Goal: Task Accomplishment & Management: Use online tool/utility

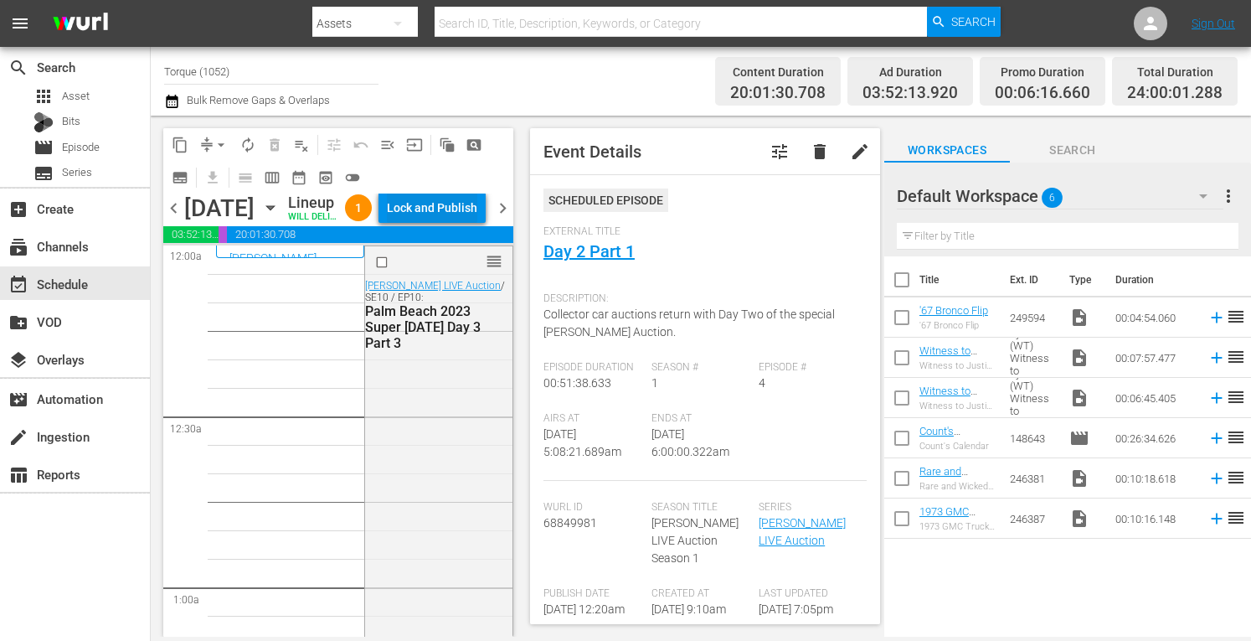
click at [456, 223] on div "Lock and Publish" at bounding box center [432, 208] width 90 height 30
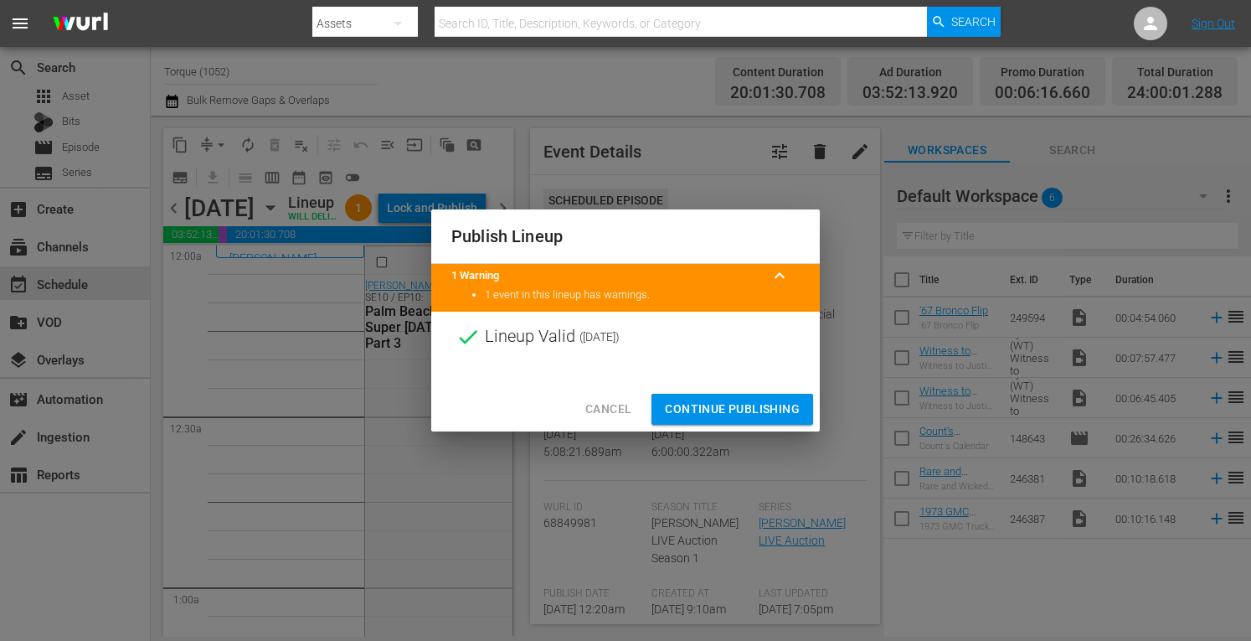
click at [761, 408] on span "Continue Publishing" at bounding box center [732, 409] width 135 height 21
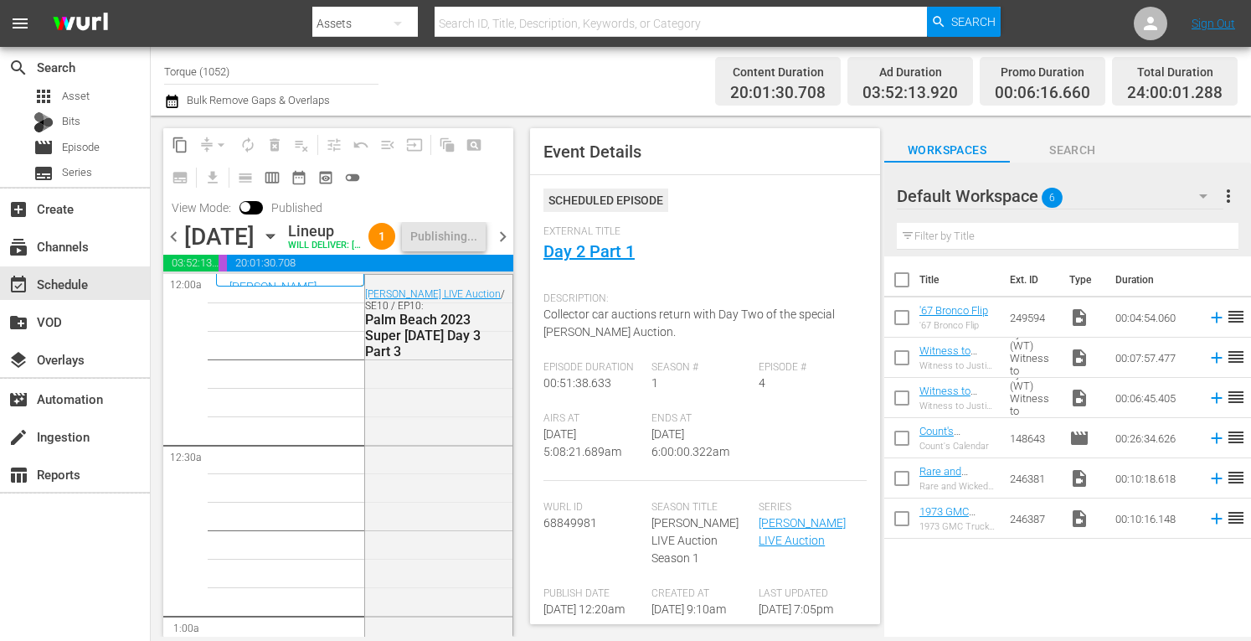
click at [503, 247] on span "chevron_right" at bounding box center [502, 236] width 21 height 21
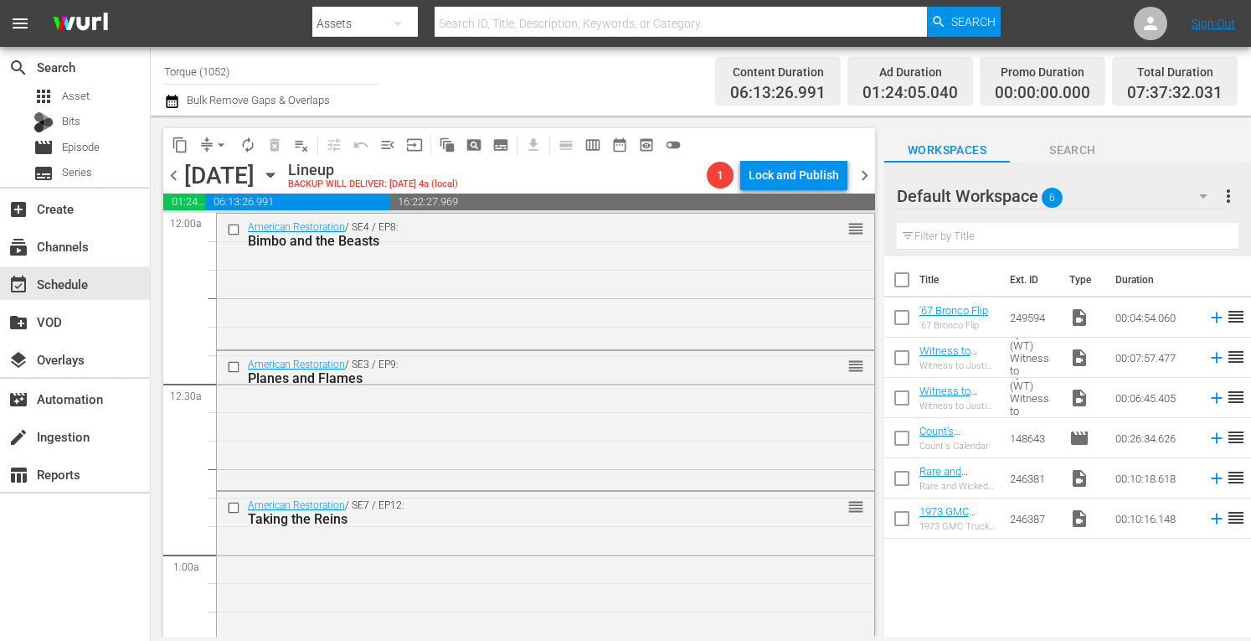
click at [503, 262] on div "American Restoration / SE4 / EP8: Bimbo and the Beasts reorder" at bounding box center [545, 280] width 657 height 132
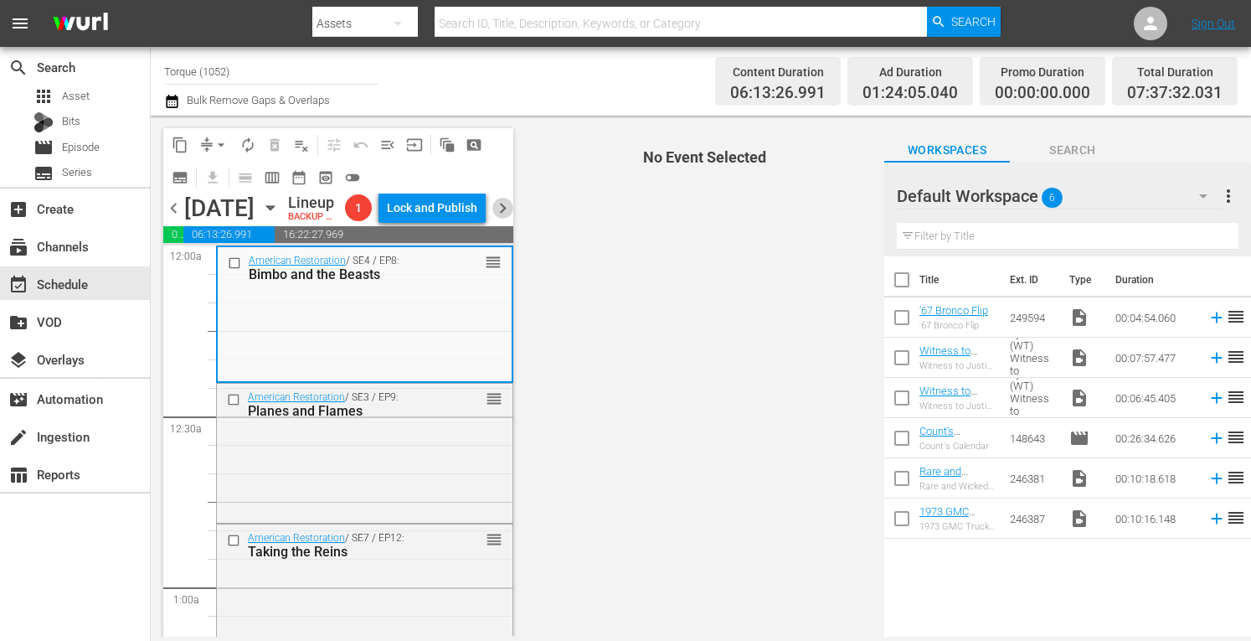
click at [499, 219] on span "chevron_right" at bounding box center [502, 208] width 21 height 21
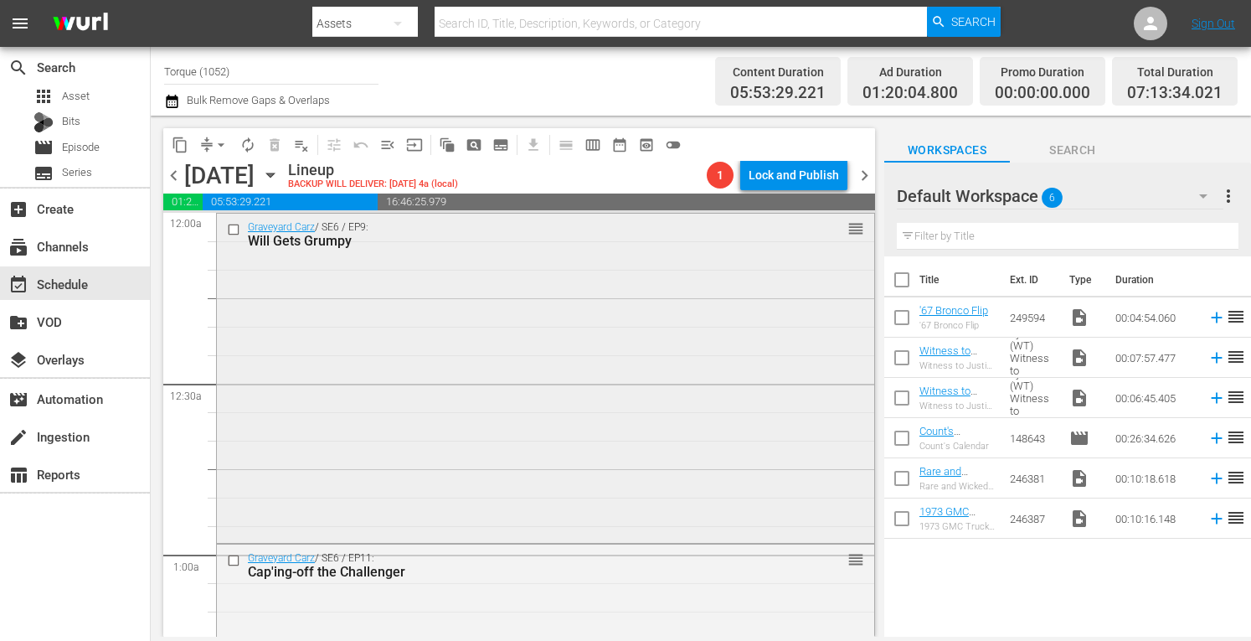
click at [561, 283] on div "Graveyard Carz / SE6 / EP9: Will Gets Grumpy reorder" at bounding box center [545, 376] width 657 height 325
